Goal: Use online tool/utility: Utilize a website feature to perform a specific function

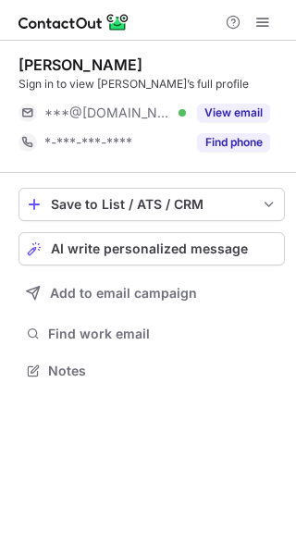
scroll to position [358, 296]
click at [128, 262] on button "AI write personalized message" at bounding box center [152, 248] width 267 height 33
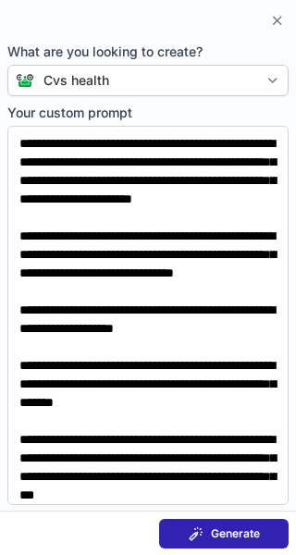
click at [222, 529] on span "Generate" at bounding box center [235, 534] width 49 height 15
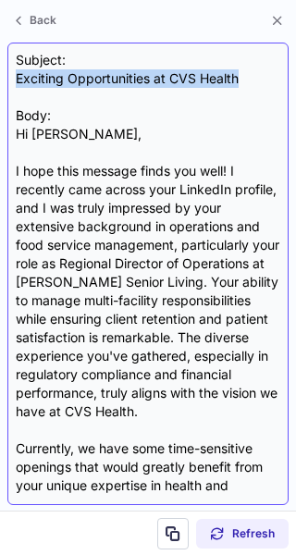
drag, startPoint x: 247, startPoint y: 75, endPoint x: 16, endPoint y: 81, distance: 231.4
click at [16, 81] on div "Subject: Exciting Opportunities at CVS Health Body: Hi Linda, I hope this messa…" at bounding box center [148, 274] width 265 height 446
copy div "Exciting Opportunities at CVS Health"
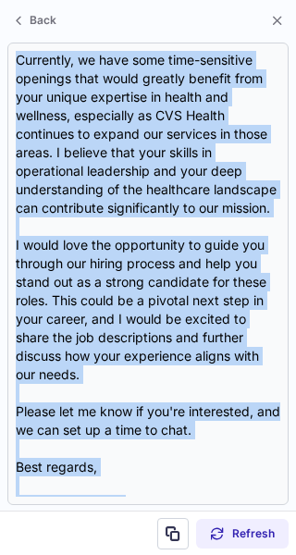
scroll to position [498, 0]
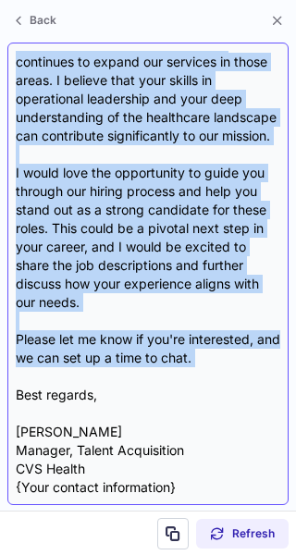
drag, startPoint x: 18, startPoint y: 130, endPoint x: 227, endPoint y: 368, distance: 316.7
click at [227, 368] on div "Subject: Exciting Opportunities at CVS Health Body: Hi Linda, I hope this messa…" at bounding box center [148, 274] width 265 height 446
copy div "Hi Linda, I hope this message finds you well! I recently came across your Linke…"
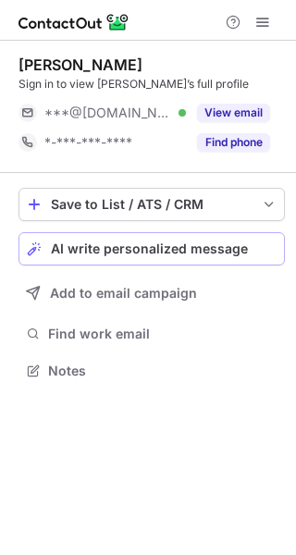
scroll to position [358, 296]
click at [122, 259] on button "AI write personalized message" at bounding box center [152, 248] width 267 height 33
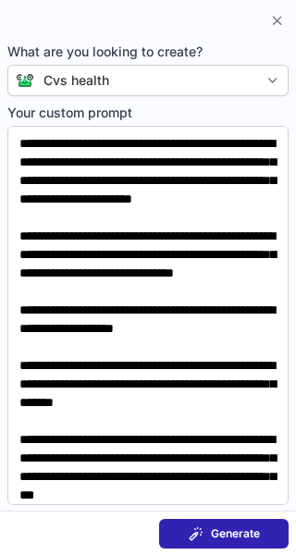
click at [221, 541] on button "Generate" at bounding box center [224, 534] width 130 height 30
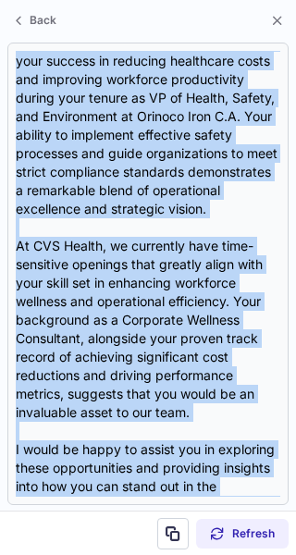
scroll to position [424, 0]
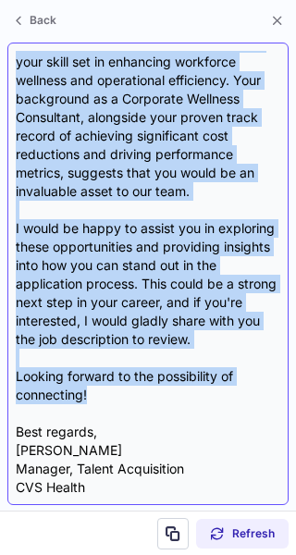
drag, startPoint x: 19, startPoint y: 133, endPoint x: 142, endPoint y: 401, distance: 294.4
click at [142, 401] on div "Subject: Exciting Opportunities at CVS Health Body: Hi Felipe, I hope this mess…" at bounding box center [148, 274] width 265 height 446
copy div "Hi Felipe, I hope this message finds you well! I came across your LinkedIn prof…"
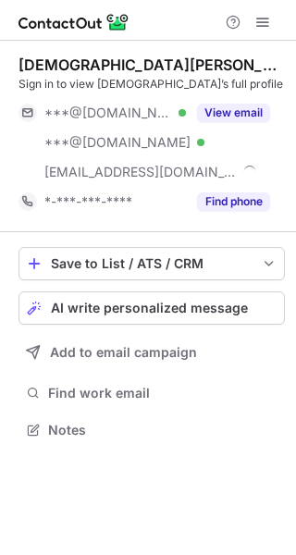
scroll to position [417, 296]
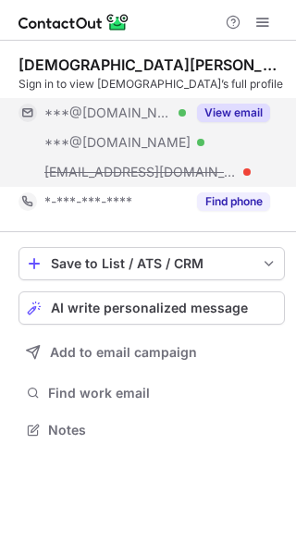
click at [232, 117] on button "View email" at bounding box center [233, 113] width 73 height 19
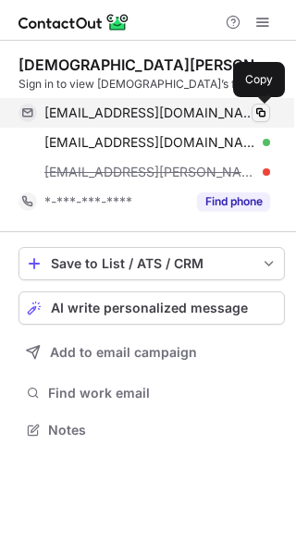
click at [262, 116] on span at bounding box center [261, 112] width 15 height 15
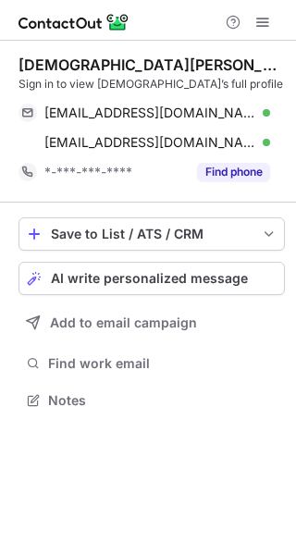
scroll to position [388, 296]
click at [144, 288] on button "AI write personalized message" at bounding box center [152, 278] width 267 height 33
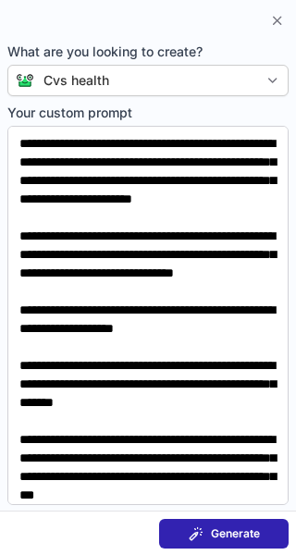
click at [237, 536] on span "Generate" at bounding box center [235, 534] width 49 height 15
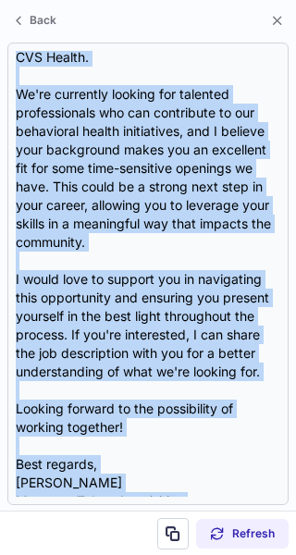
scroll to position [368, 0]
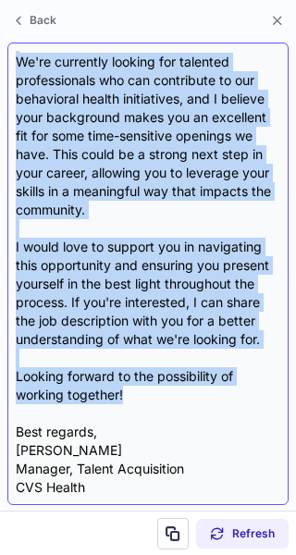
drag, startPoint x: 17, startPoint y: 132, endPoint x: 165, endPoint y: 397, distance: 303.3
click at [165, 397] on div "Subject: Exciting Opportunities at CVS Health Body: Hi Christian, I hope this m…" at bounding box center [148, 274] width 265 height 446
copy div "Hi Christian, I hope this message finds you well. I'm Patty Pettit, the Manager…"
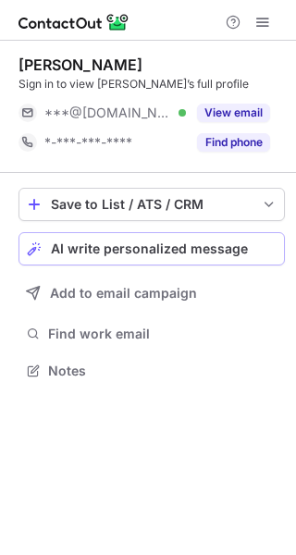
scroll to position [358, 296]
click at [162, 254] on span "AI write personalized message" at bounding box center [149, 249] width 197 height 15
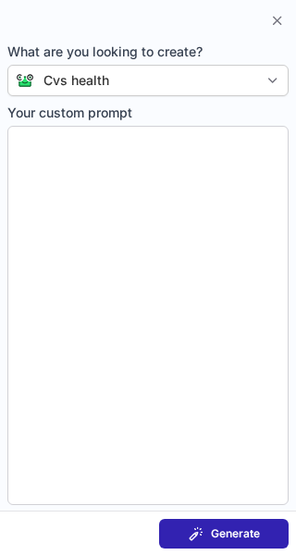
type textarea "**********"
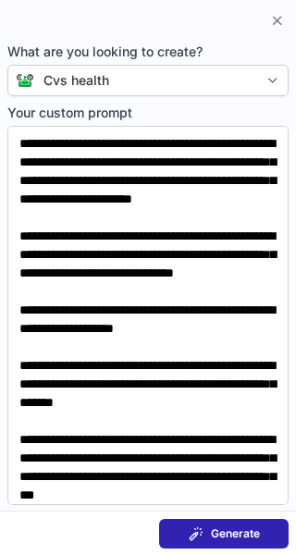
click at [243, 530] on span "Generate" at bounding box center [235, 534] width 49 height 15
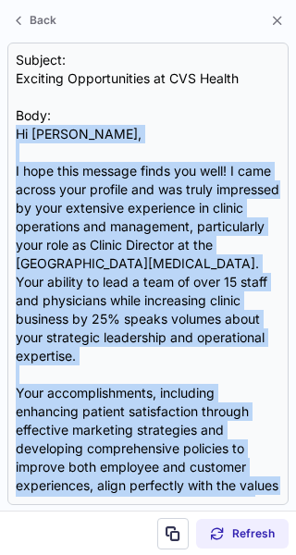
scroll to position [479, 0]
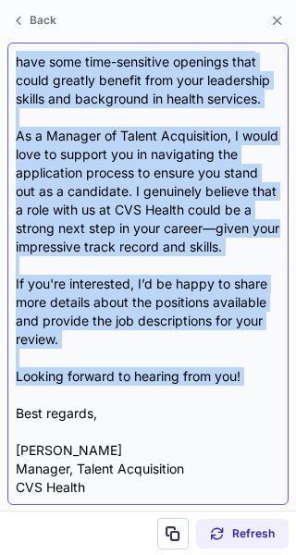
drag, startPoint x: 14, startPoint y: 131, endPoint x: 225, endPoint y: 389, distance: 332.7
click at [225, 389] on div "Subject: Exciting Opportunities at CVS Health Body: Hi Vicky, I hope this messa…" at bounding box center [147, 274] width 281 height 463
copy div "Hi Vicky, I hope this message finds you well! I came across your profile and wa…"
